Goal: Entertainment & Leisure: Consume media (video, audio)

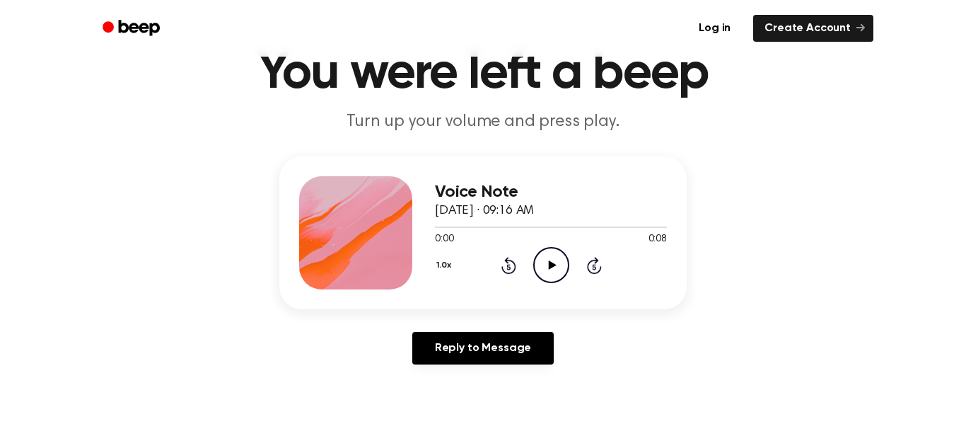
scroll to position [66, 0]
click at [542, 267] on icon "Play Audio" at bounding box center [551, 264] width 36 height 36
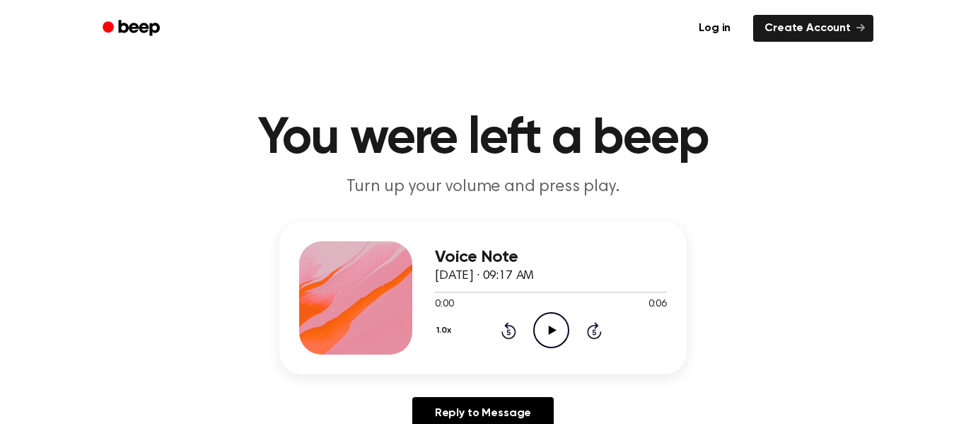
click at [542, 331] on icon "Play Audio" at bounding box center [551, 330] width 36 height 36
click at [549, 323] on icon "Play Audio" at bounding box center [551, 330] width 36 height 36
click at [553, 330] on icon at bounding box center [552, 329] width 8 height 9
click at [550, 330] on icon at bounding box center [552, 329] width 8 height 9
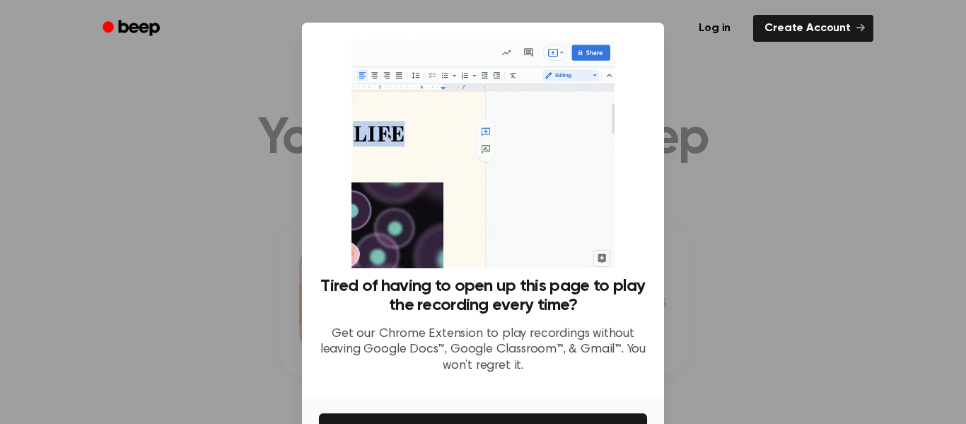
click at [268, 189] on div at bounding box center [483, 212] width 966 height 424
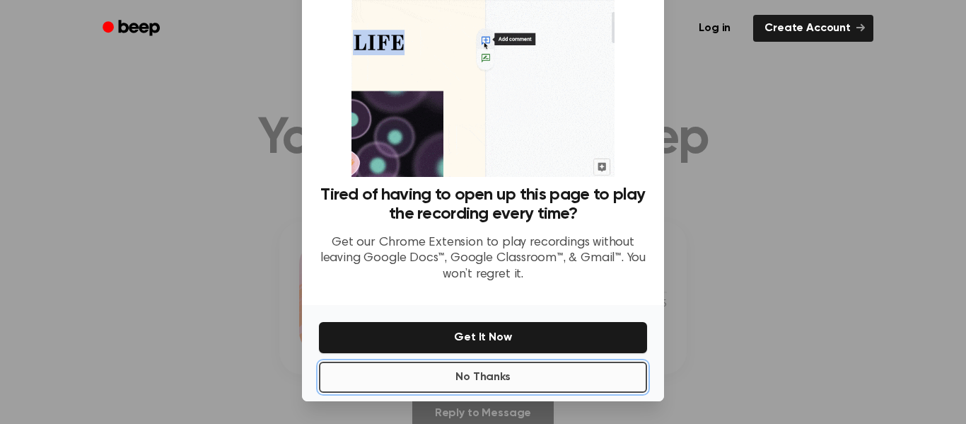
click at [451, 369] on button "No Thanks" at bounding box center [483, 377] width 328 height 31
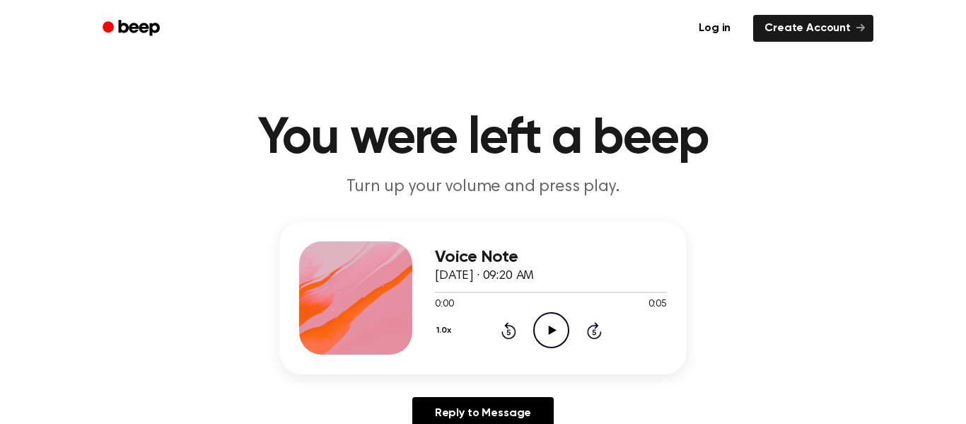
click at [544, 323] on icon "Play Audio" at bounding box center [551, 330] width 36 height 36
click at [558, 323] on icon "Play Audio" at bounding box center [551, 330] width 36 height 36
click at [558, 324] on icon "Play Audio" at bounding box center [551, 330] width 36 height 36
click at [548, 329] on icon at bounding box center [552, 329] width 8 height 9
click at [546, 332] on icon "Play Audio" at bounding box center [551, 330] width 36 height 36
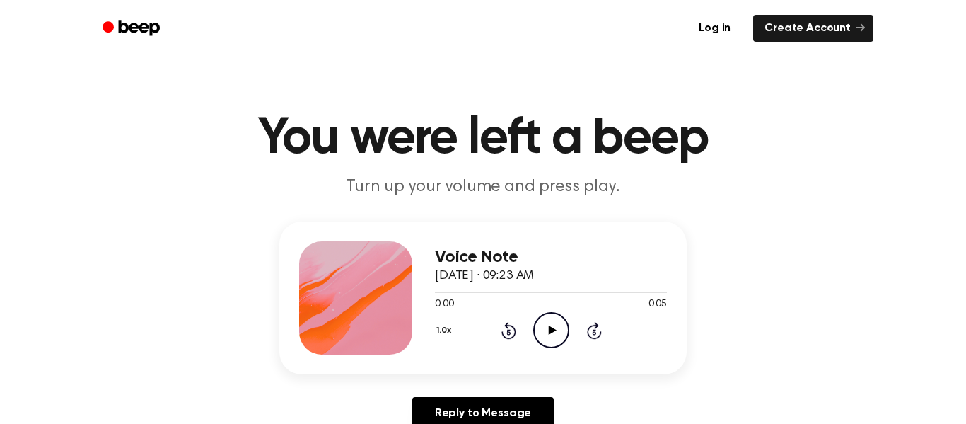
click at [546, 333] on icon "Play Audio" at bounding box center [551, 330] width 36 height 36
click at [545, 333] on icon "Play Audio" at bounding box center [551, 330] width 36 height 36
